Goal: Task Accomplishment & Management: Complete application form

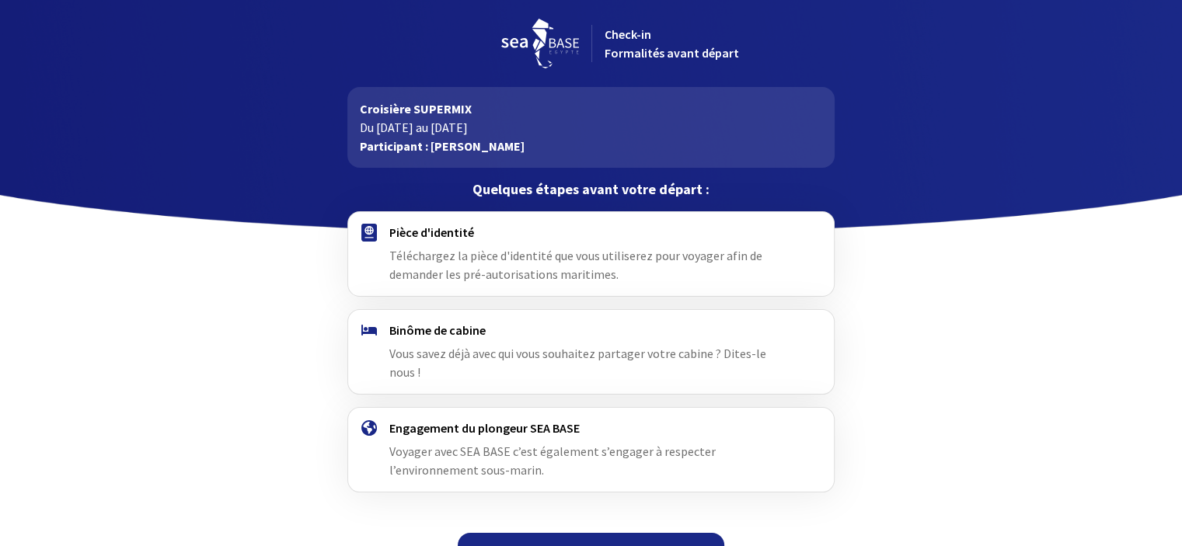
scroll to position [13, 0]
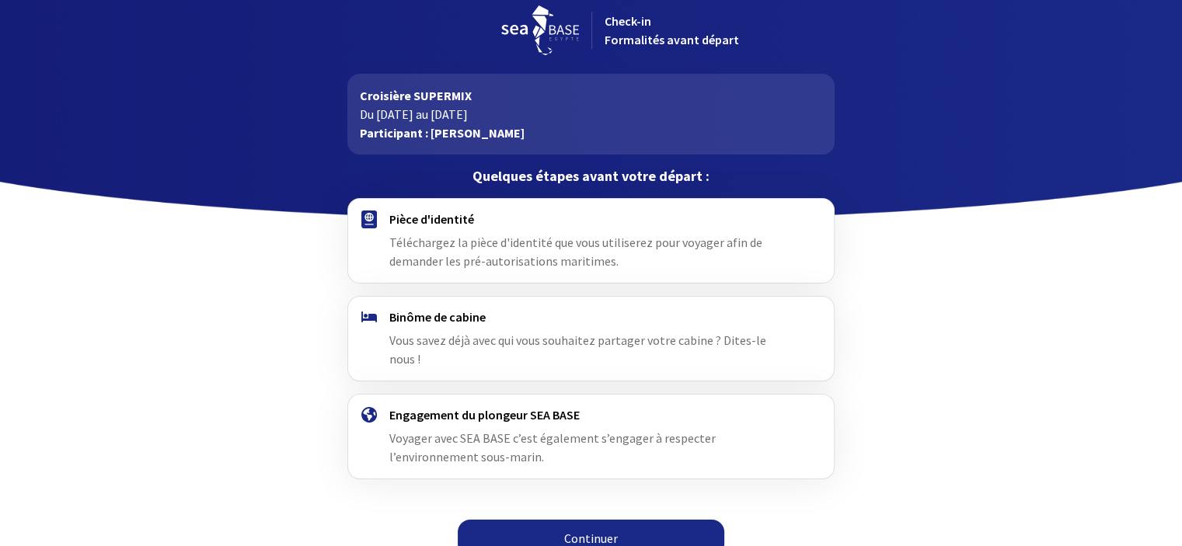
click at [688, 205] on div "Pièce d'identité Téléchargez la pièce d'identité que vous utiliserez pour voyag…" at bounding box center [591, 241] width 486 height 84
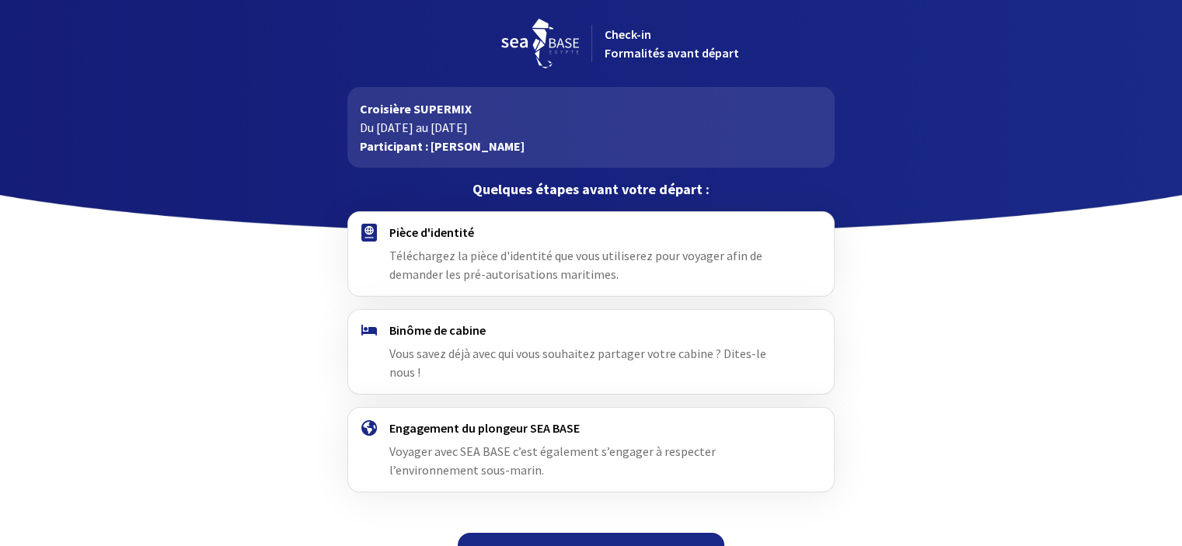
drag, startPoint x: 169, startPoint y: 411, endPoint x: 284, endPoint y: 323, distance: 144.7
click at [284, 323] on div "Pièce d'identité Téléchargez la pièce d'identité que vous utiliserez pour voyag…" at bounding box center [591, 395] width 878 height 368
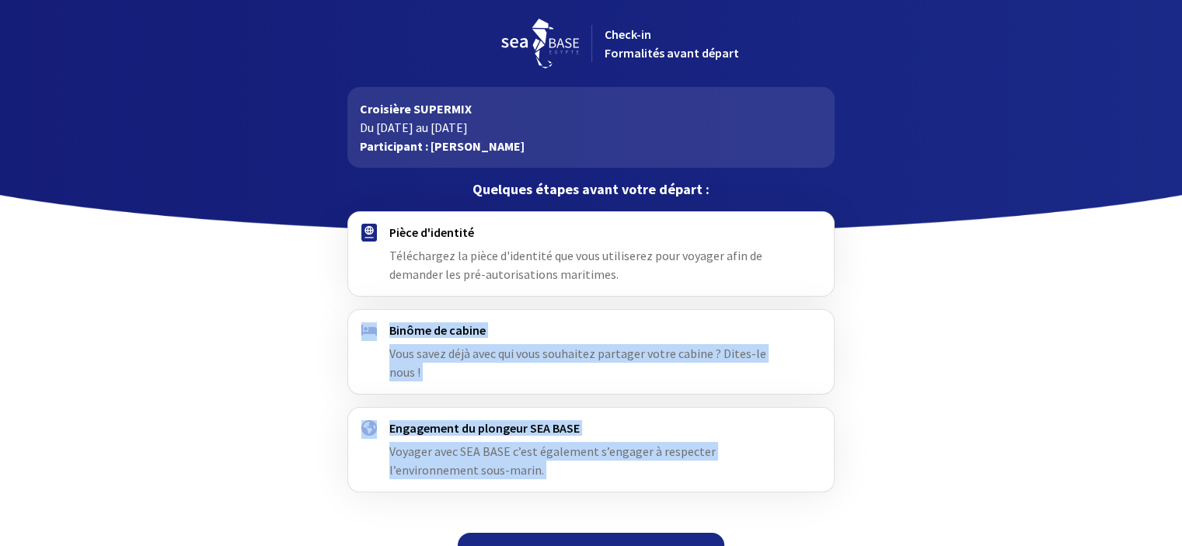
click at [998, 150] on div at bounding box center [591, 116] width 1182 height 233
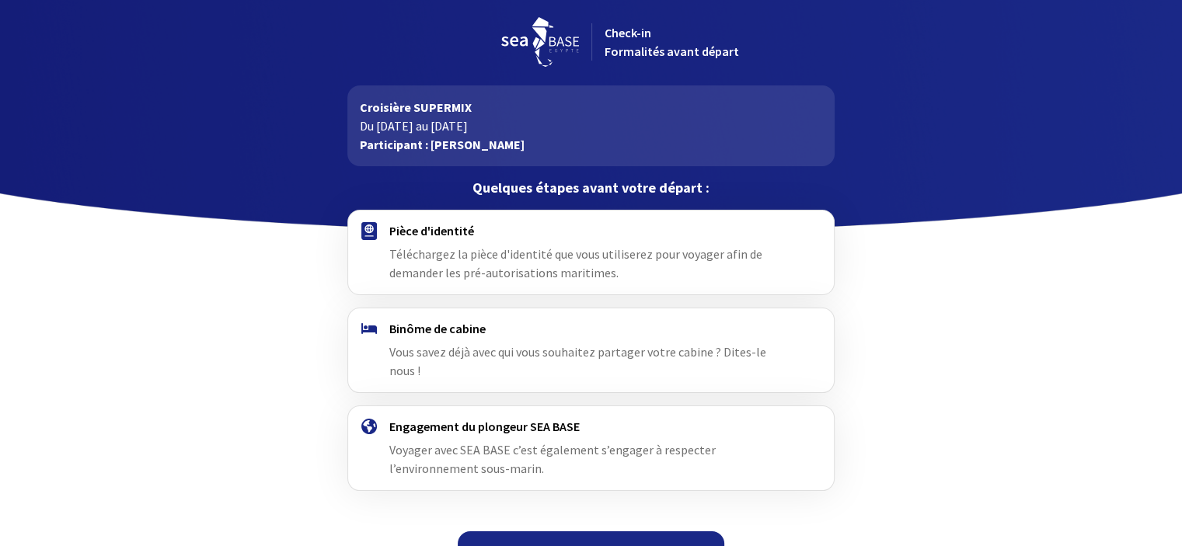
scroll to position [13, 0]
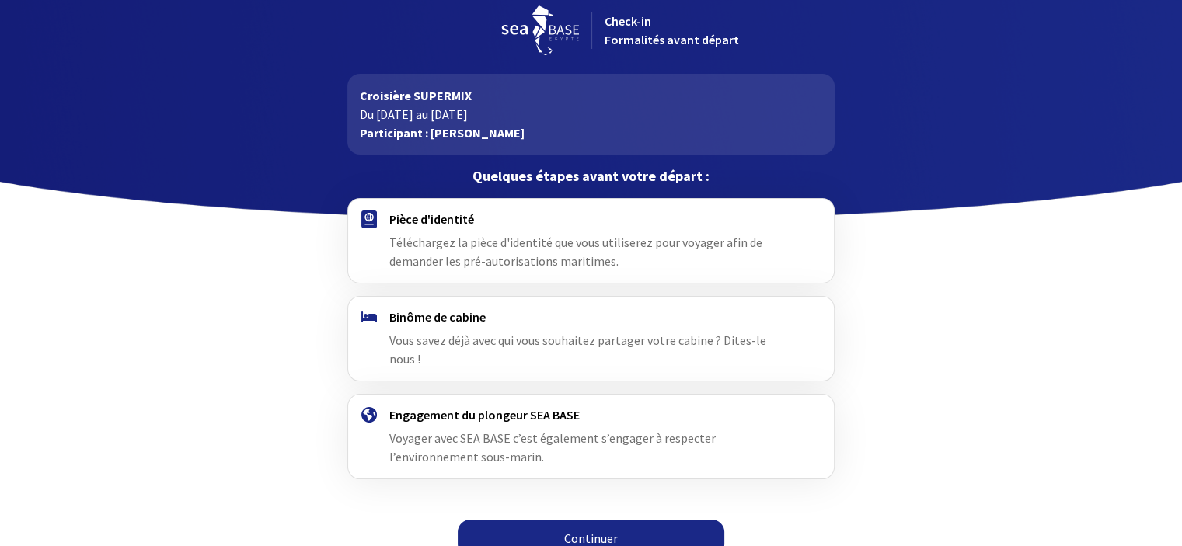
click at [612, 520] on link "Continuer" at bounding box center [591, 538] width 267 height 37
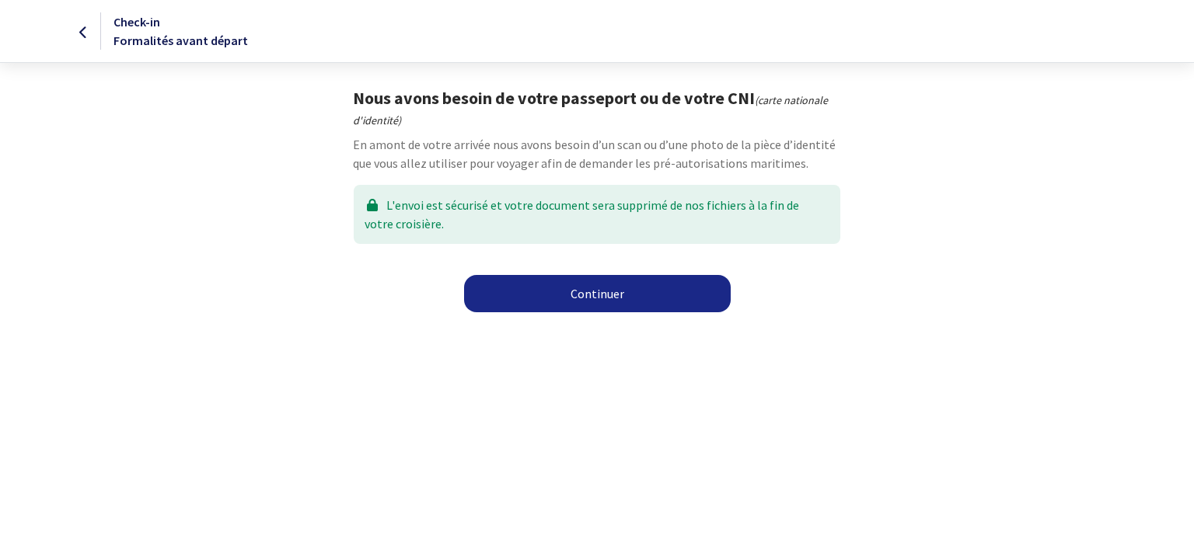
click at [640, 305] on link "Continuer" at bounding box center [597, 293] width 267 height 37
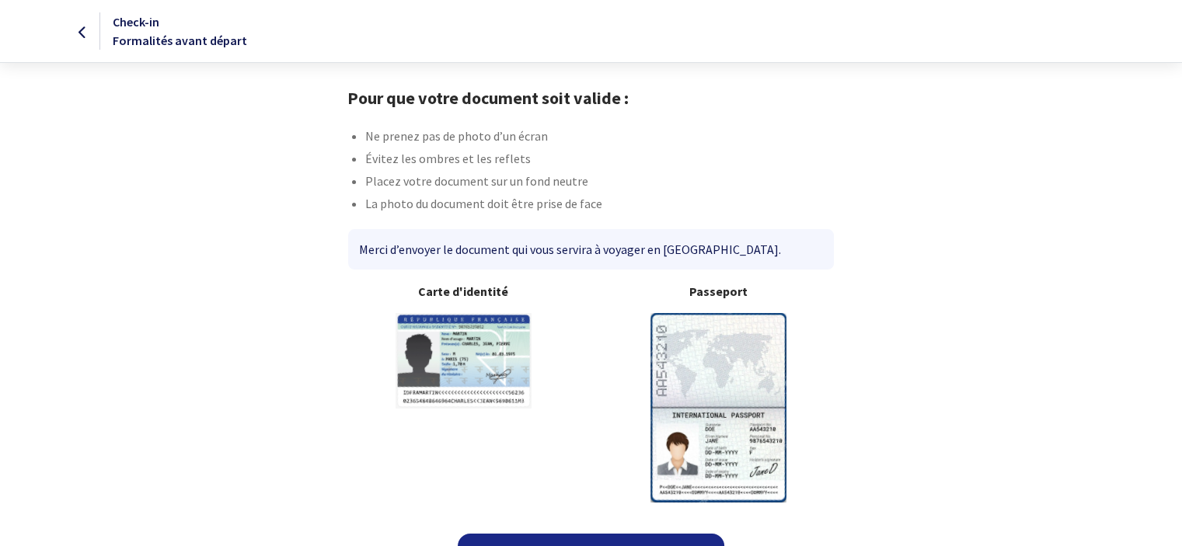
scroll to position [33, 0]
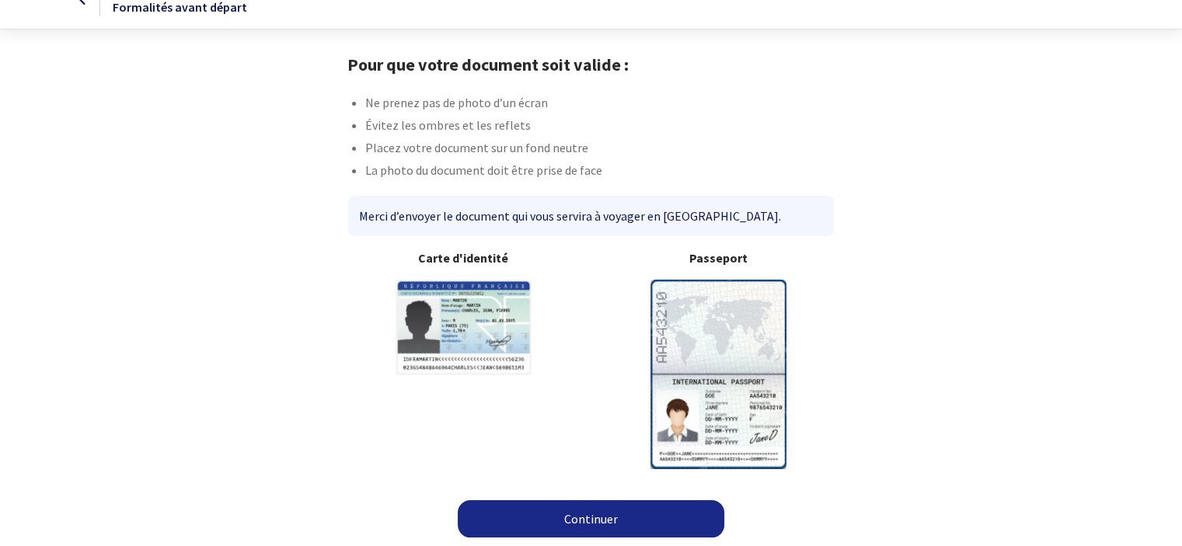
click at [594, 531] on link "Continuer" at bounding box center [591, 519] width 267 height 37
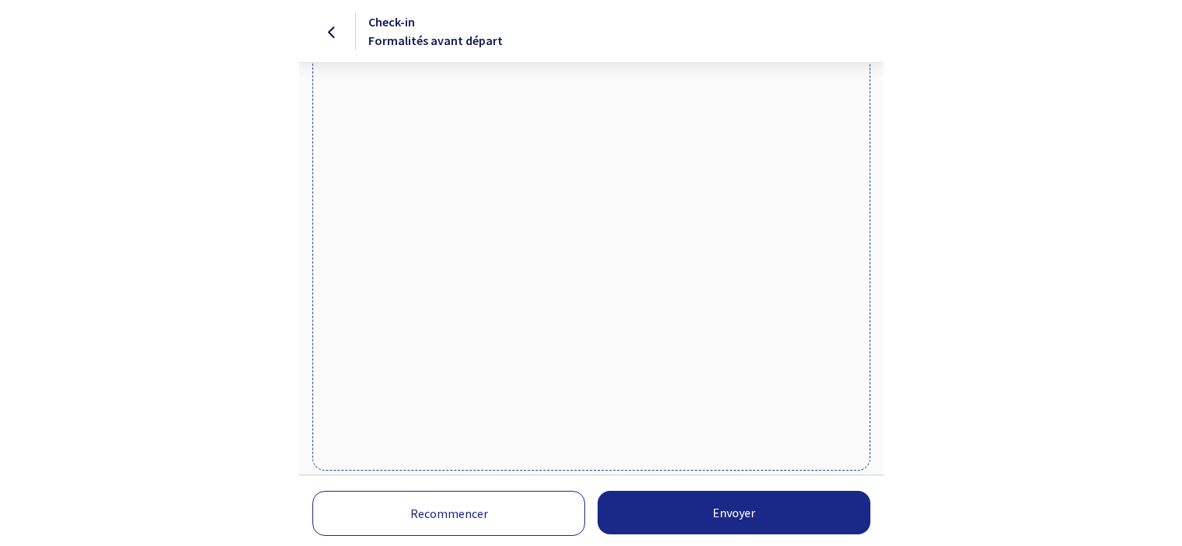
scroll to position [289, 0]
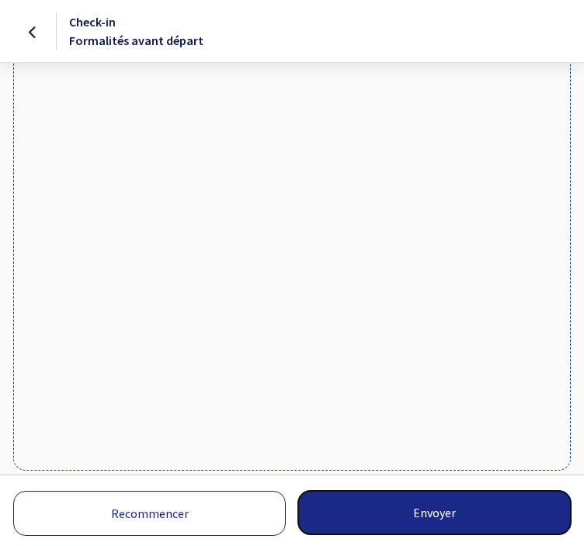
click at [435, 512] on button "Envoyer" at bounding box center [434, 513] width 273 height 44
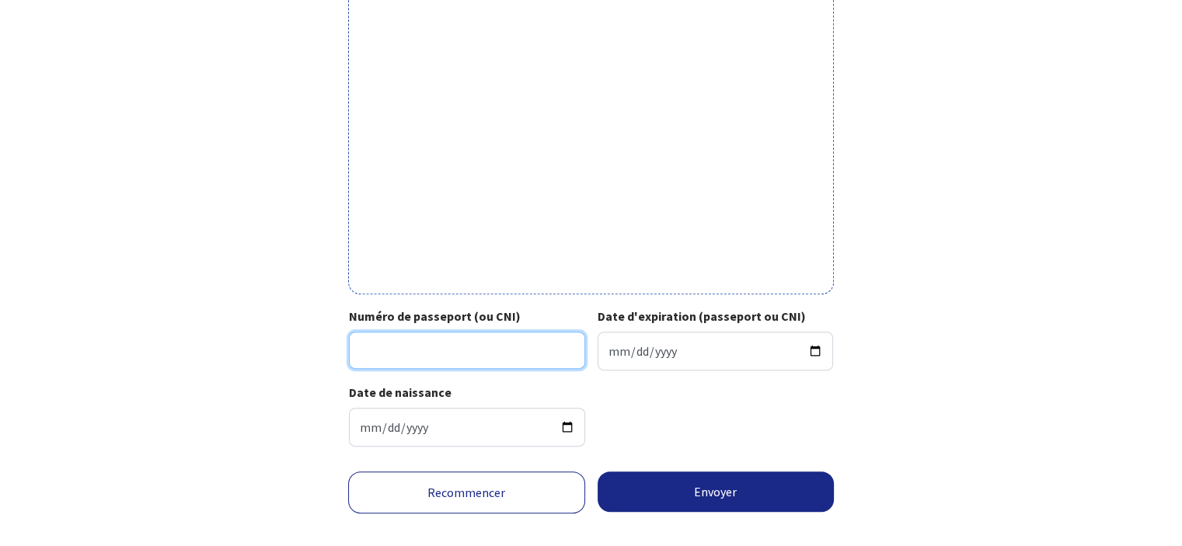
scroll to position [501, 0]
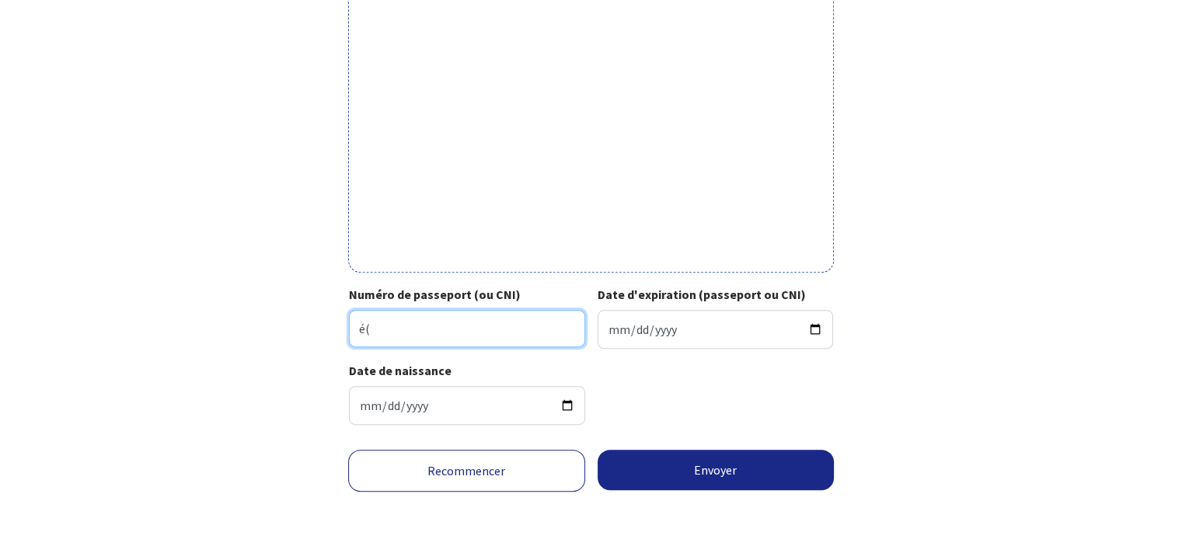
type input "é"
type input "25AC25151"
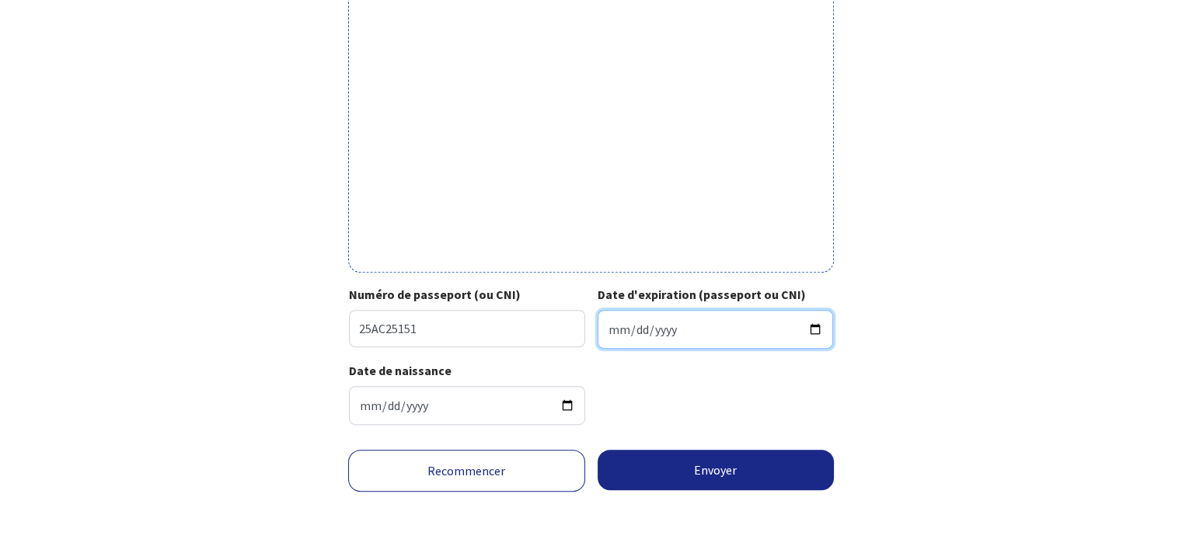
click at [584, 323] on input "Date d'expiration (passeport ou CNI)" at bounding box center [716, 329] width 236 height 39
click at [584, 326] on input "Date d'expiration (passeport ou CNI)" at bounding box center [716, 329] width 236 height 39
type input "2035-01-20"
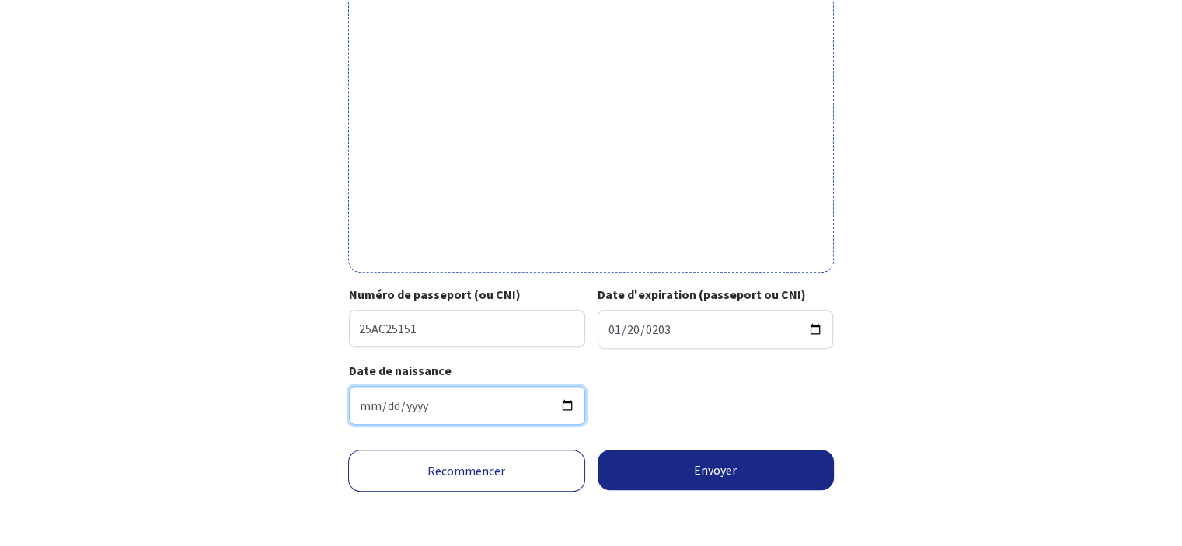
click at [448, 410] on input "1995-02-20" at bounding box center [467, 405] width 236 height 39
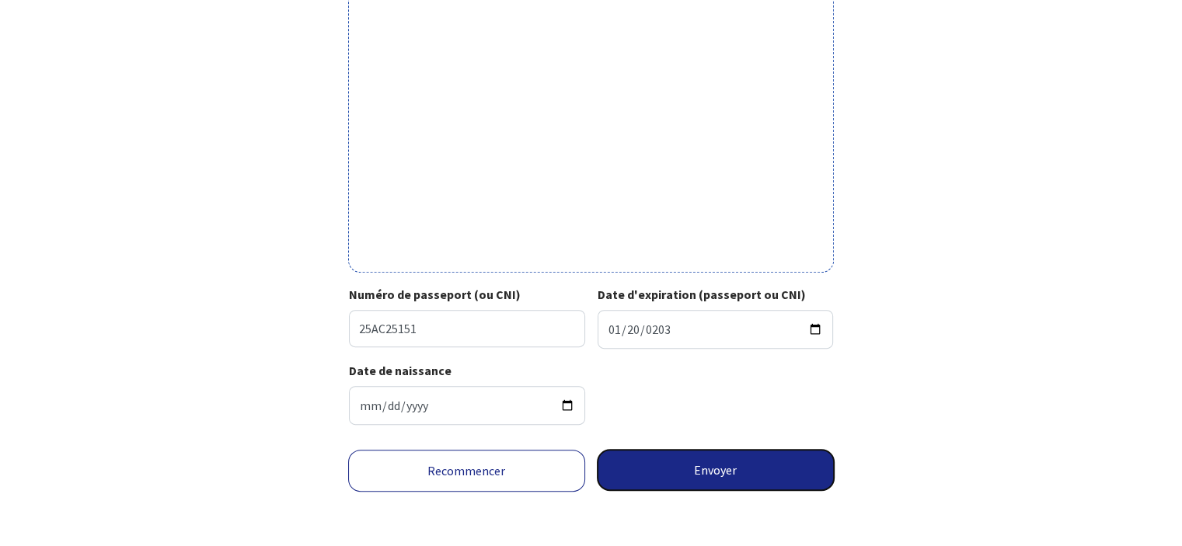
click at [584, 466] on button "Envoyer" at bounding box center [716, 470] width 237 height 40
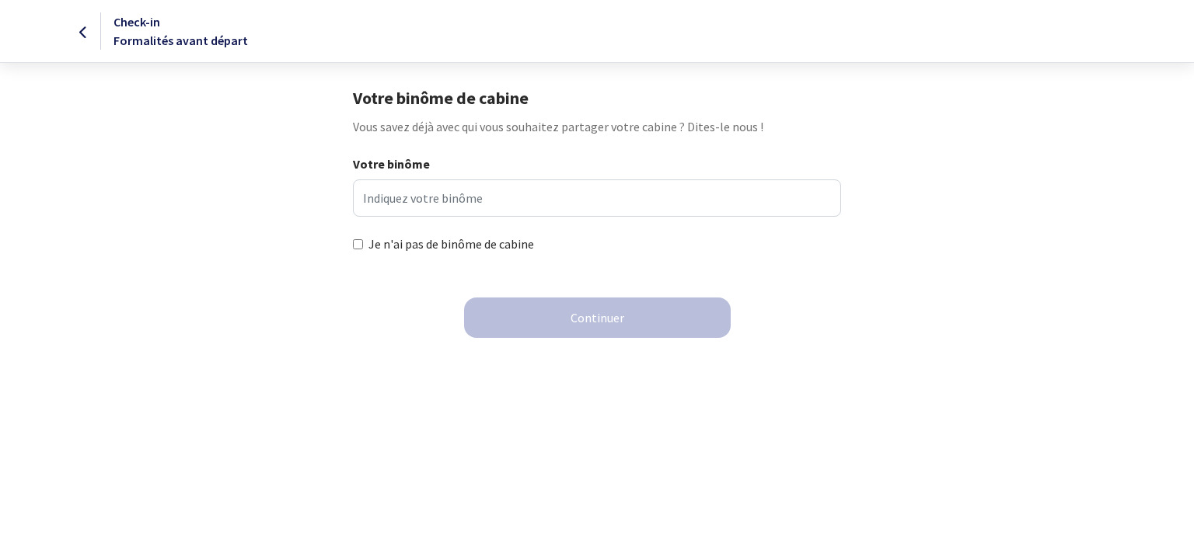
click at [361, 245] on input "Je n'ai pas de binôme de cabine" at bounding box center [358, 244] width 10 height 10
checkbox input "true"
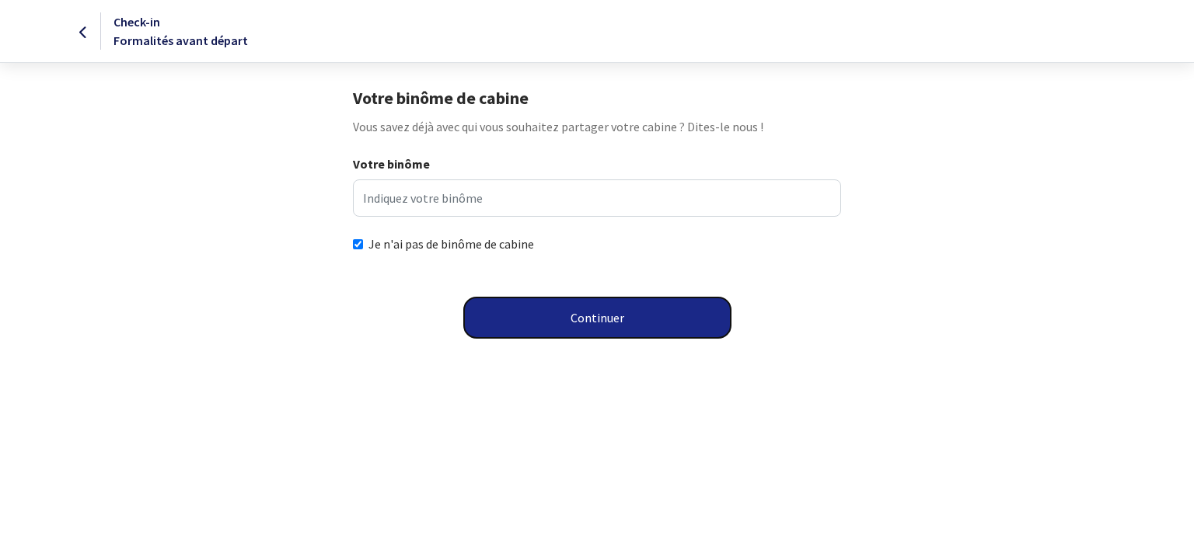
click at [603, 329] on button "Continuer" at bounding box center [597, 318] width 267 height 40
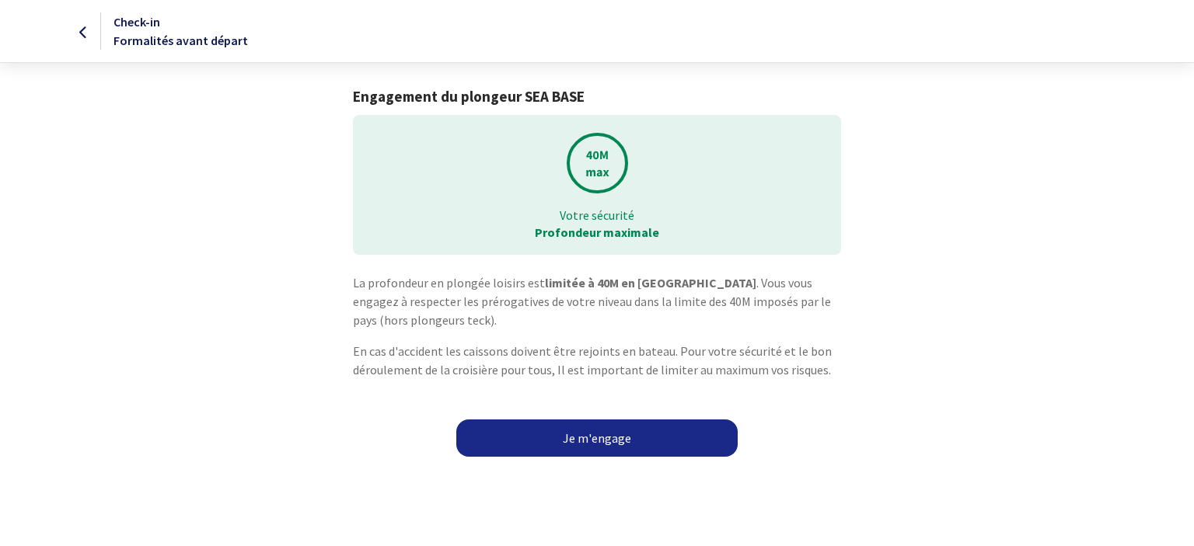
click at [597, 433] on link "Je m'engage" at bounding box center [596, 438] width 281 height 37
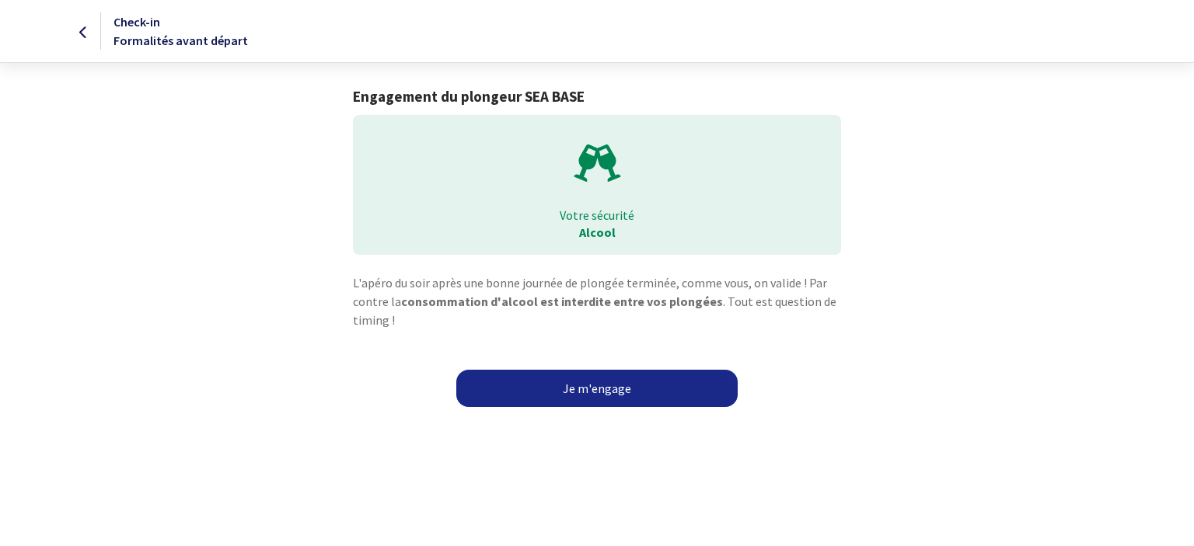
click at [591, 386] on link "Je m'engage" at bounding box center [596, 388] width 281 height 37
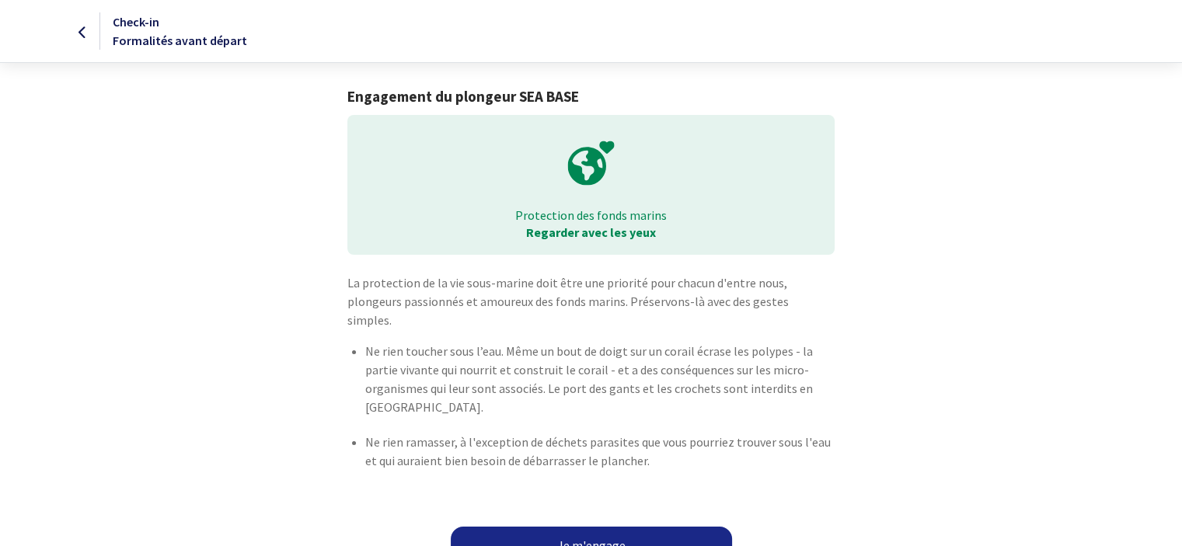
scroll to position [8, 0]
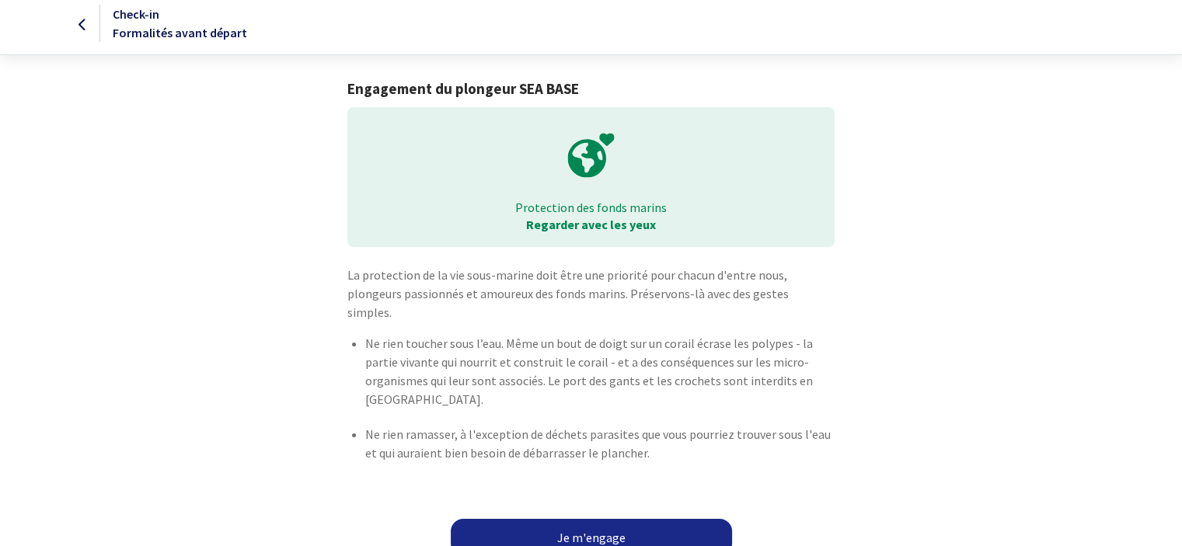
click at [563, 519] on link "Je m'engage" at bounding box center [591, 537] width 281 height 37
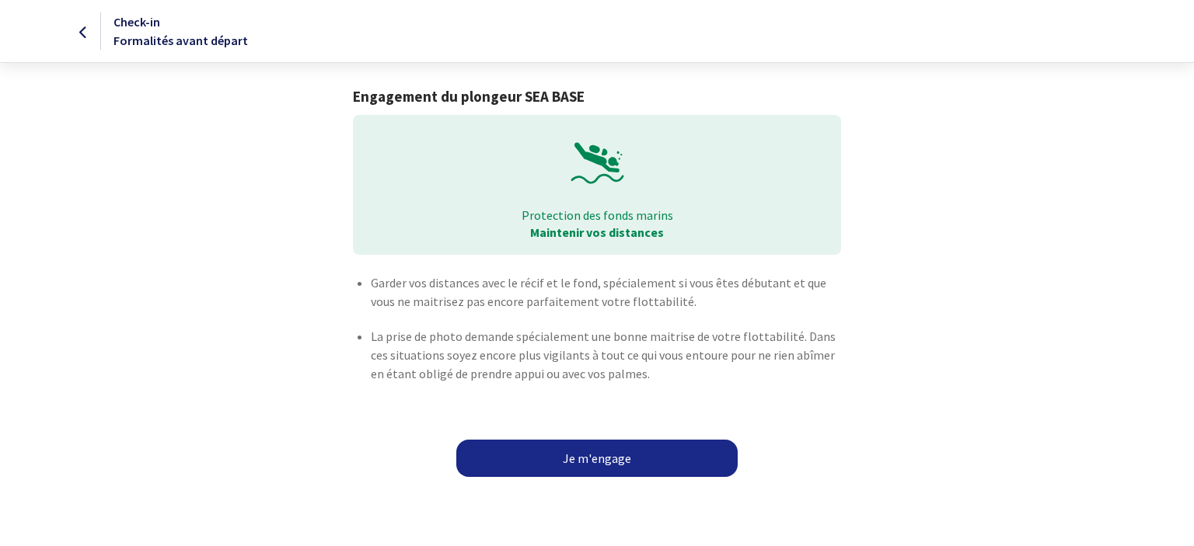
click at [595, 445] on link "Je m'engage" at bounding box center [596, 458] width 281 height 37
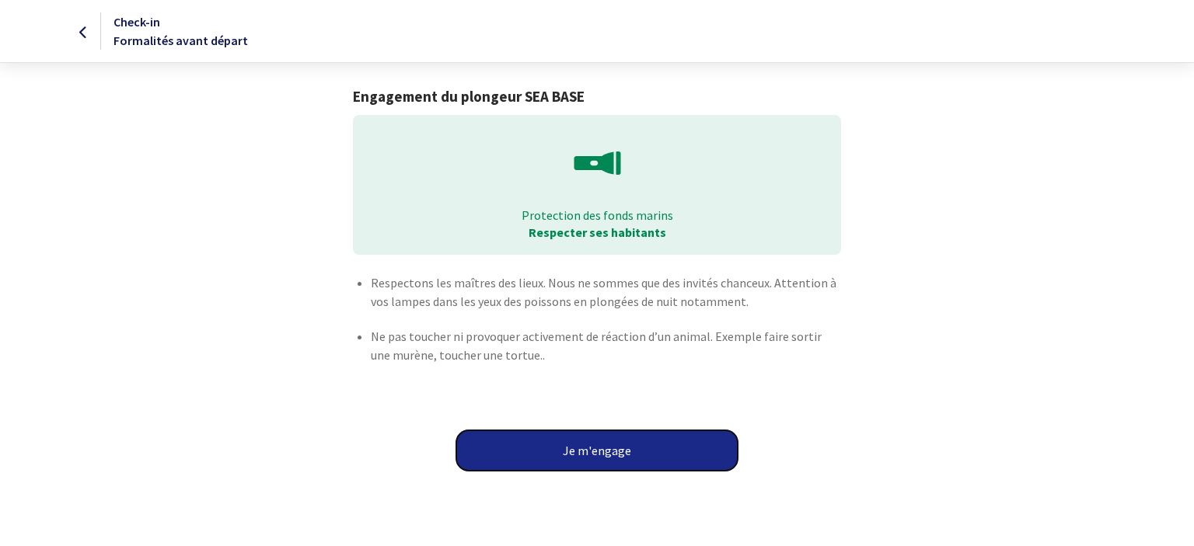
click at [590, 449] on button "Je m'engage" at bounding box center [596, 451] width 281 height 40
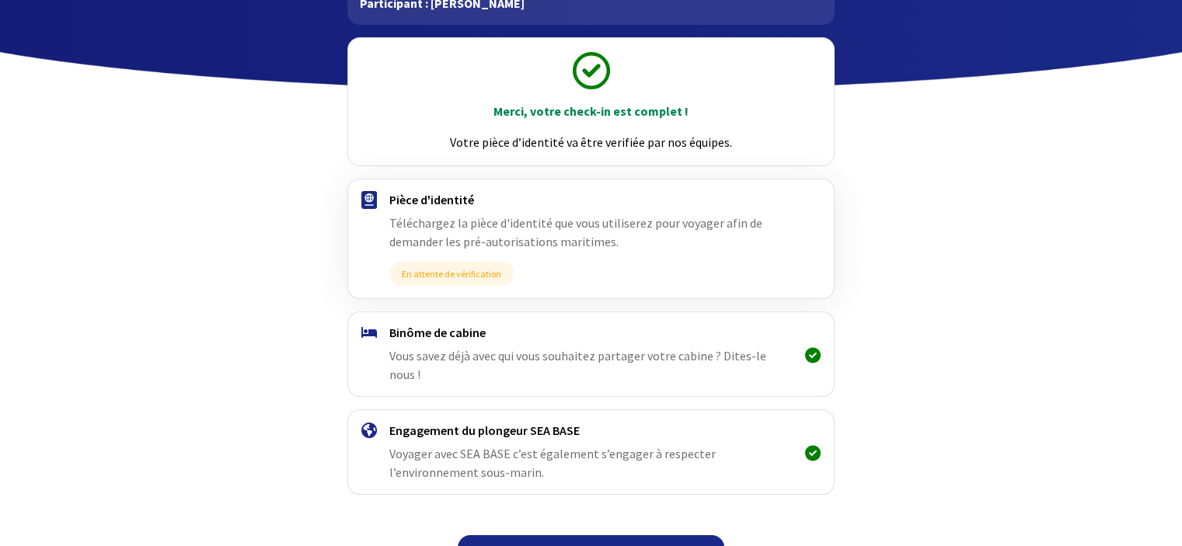
scroll to position [159, 0]
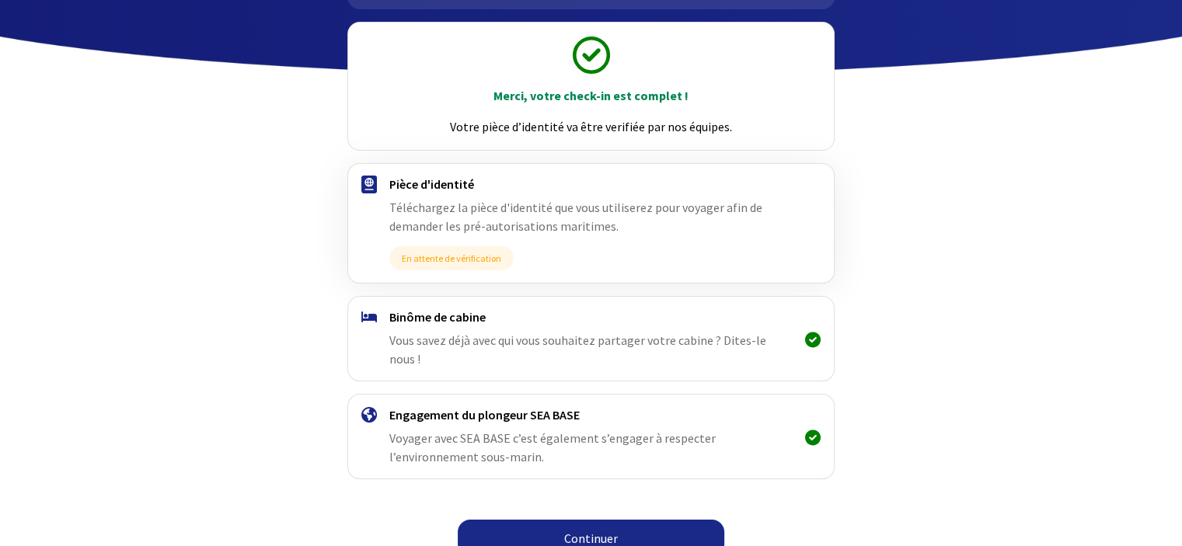
click at [575, 520] on link "Continuer" at bounding box center [591, 538] width 267 height 37
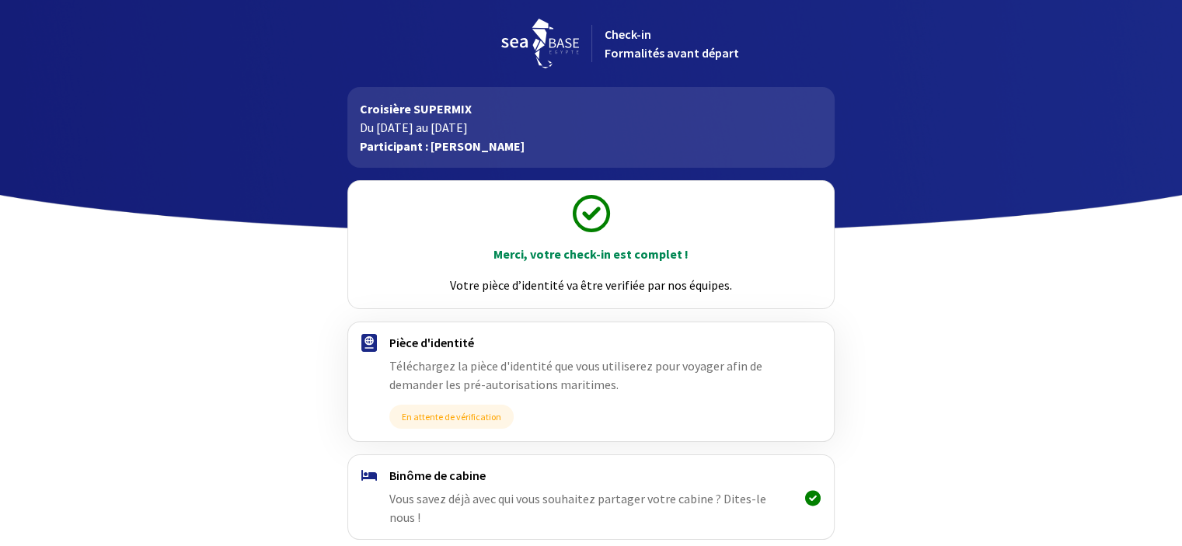
scroll to position [159, 0]
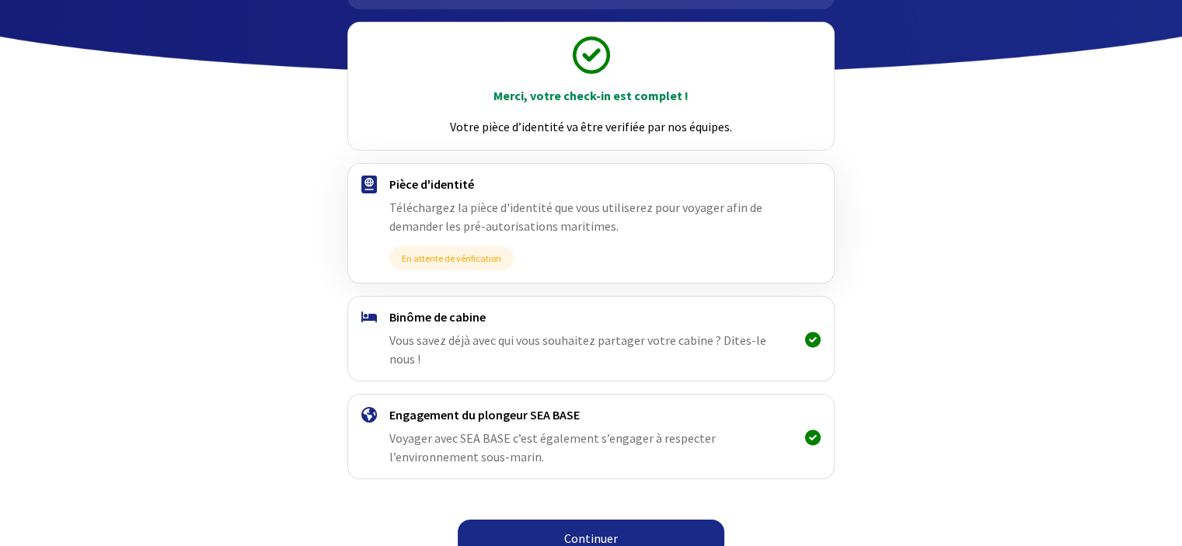
click at [575, 520] on link "Continuer" at bounding box center [591, 538] width 267 height 37
